Goal: Information Seeking & Learning: Learn about a topic

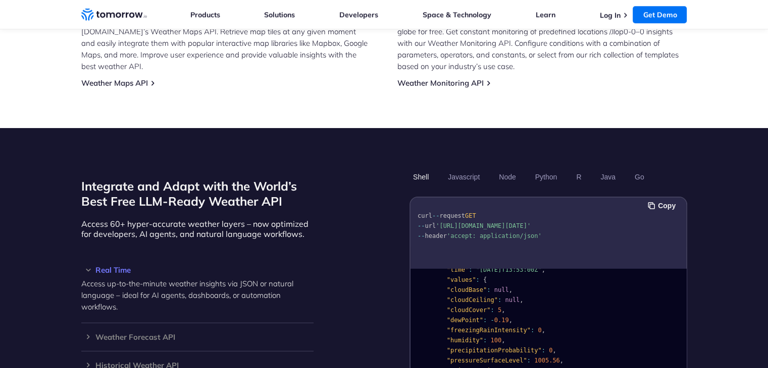
scroll to position [67, 0]
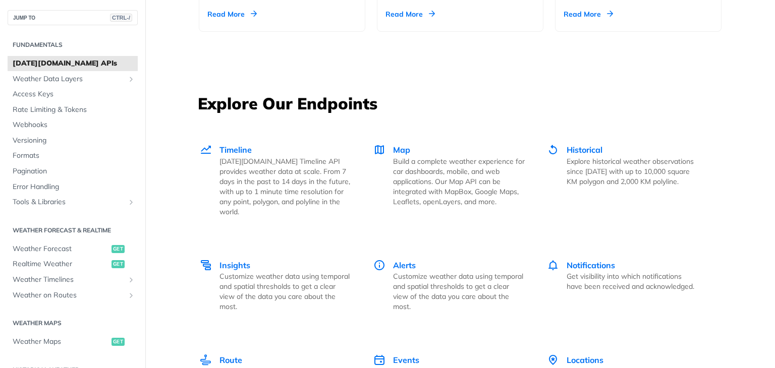
scroll to position [1315, 0]
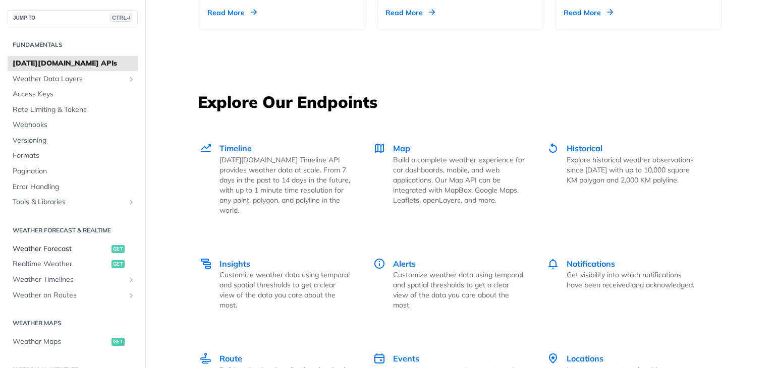
click at [49, 250] on span "Weather Forecast" at bounding box center [61, 249] width 96 height 10
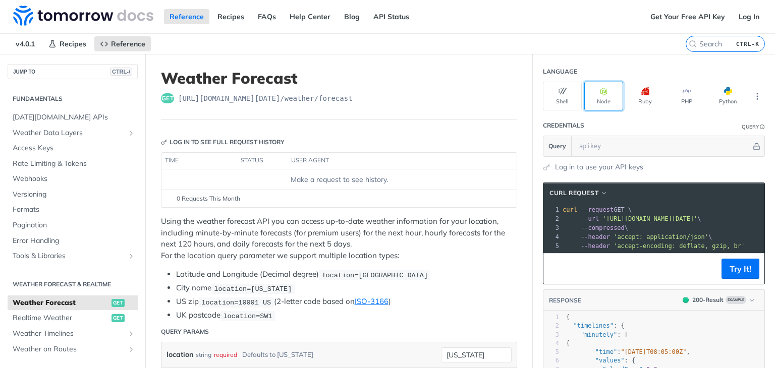
click at [599, 99] on button "Node" at bounding box center [603, 96] width 39 height 29
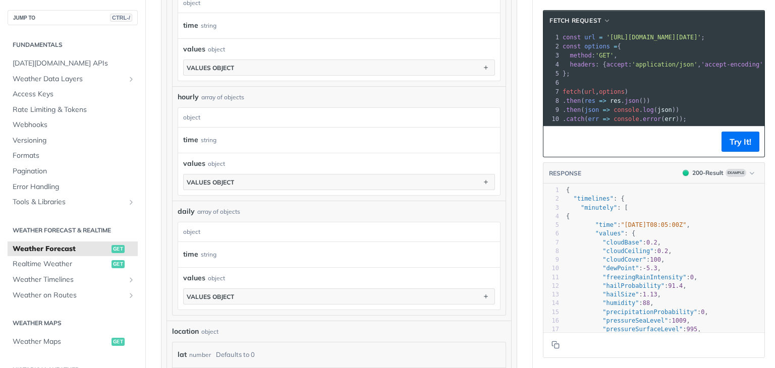
scroll to position [676, 0]
